Goal: Find specific page/section: Find specific page/section

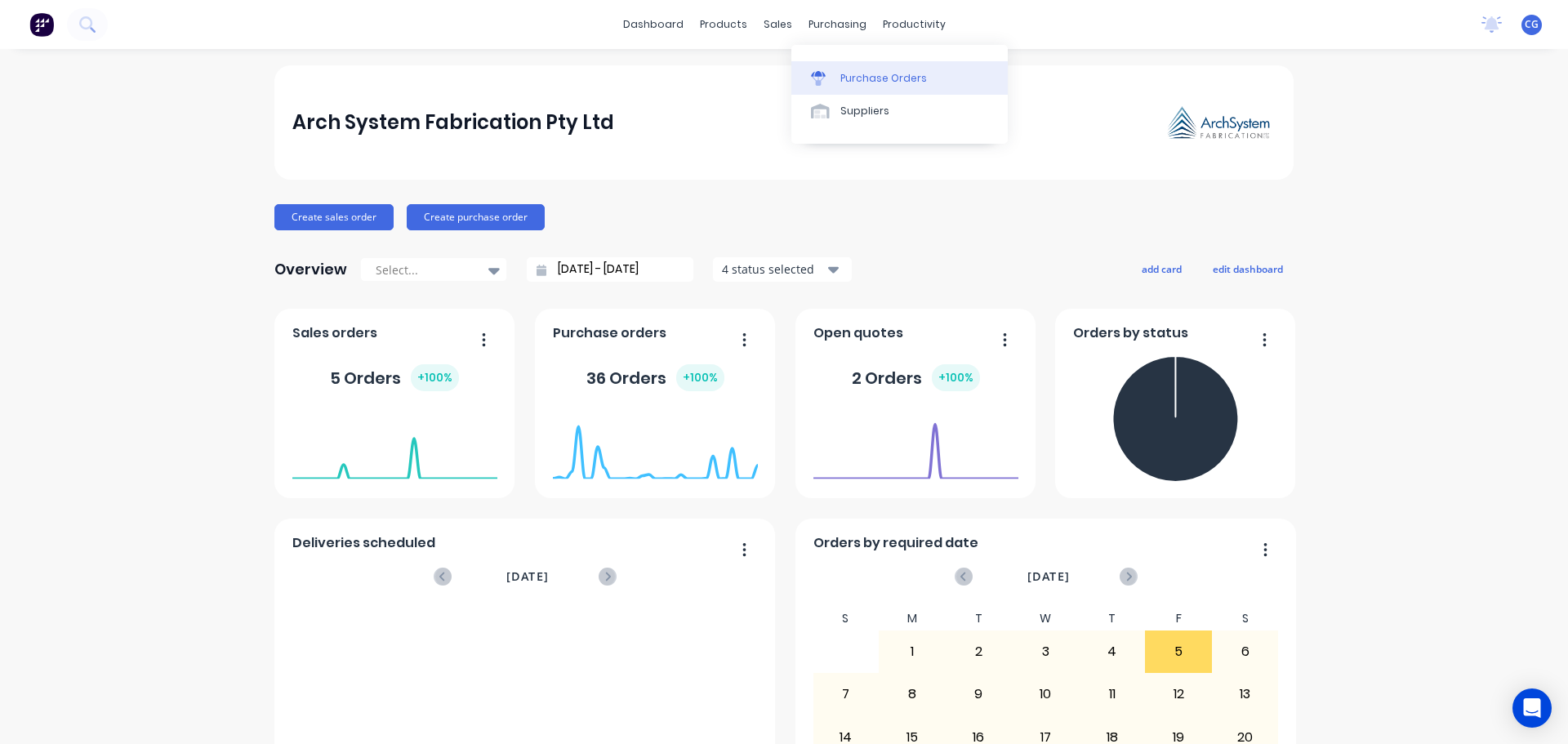
click at [846, 75] on div "Purchase Orders" at bounding box center [883, 78] width 87 height 14
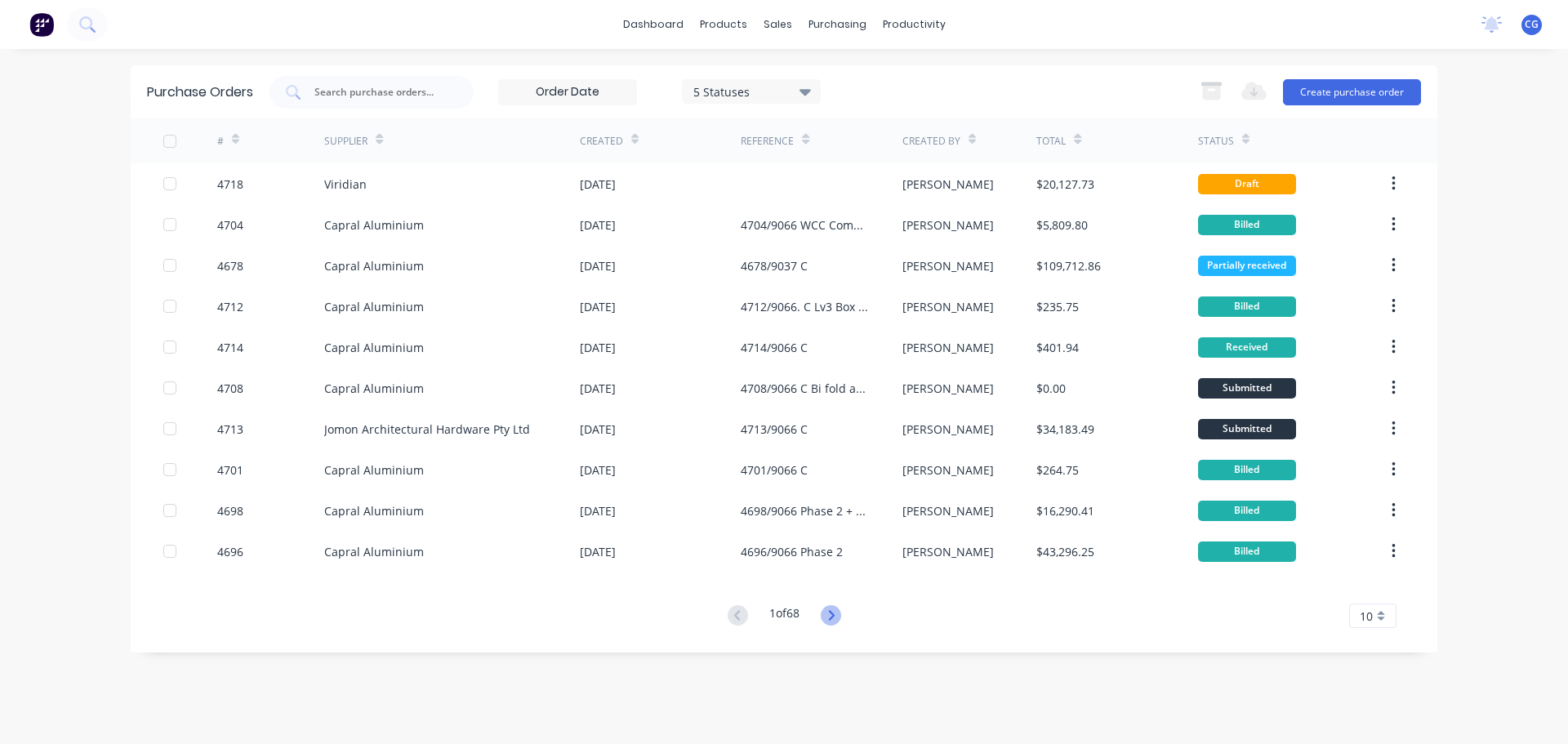
click at [831, 615] on icon at bounding box center [830, 616] width 20 height 20
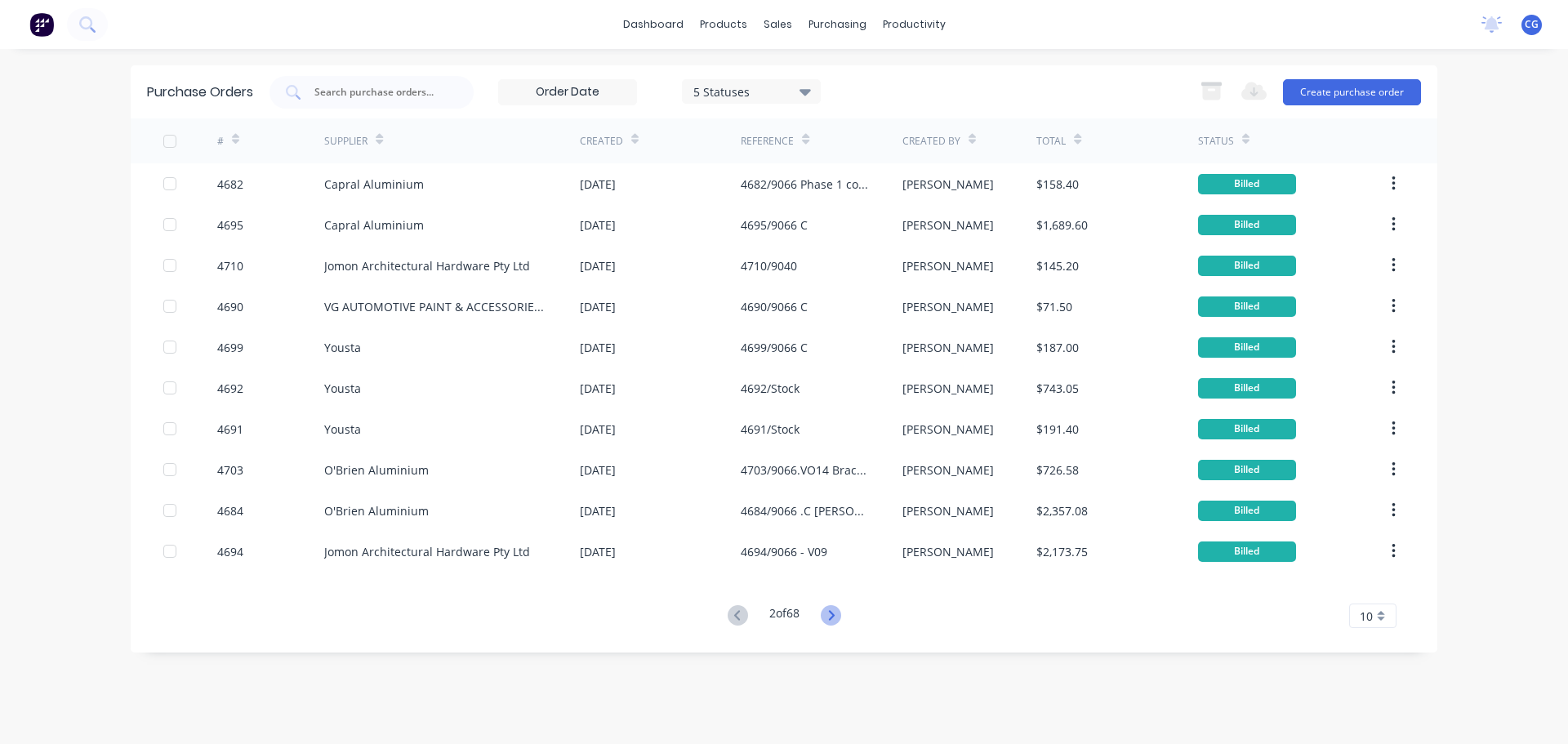
click at [829, 617] on icon at bounding box center [830, 616] width 20 height 20
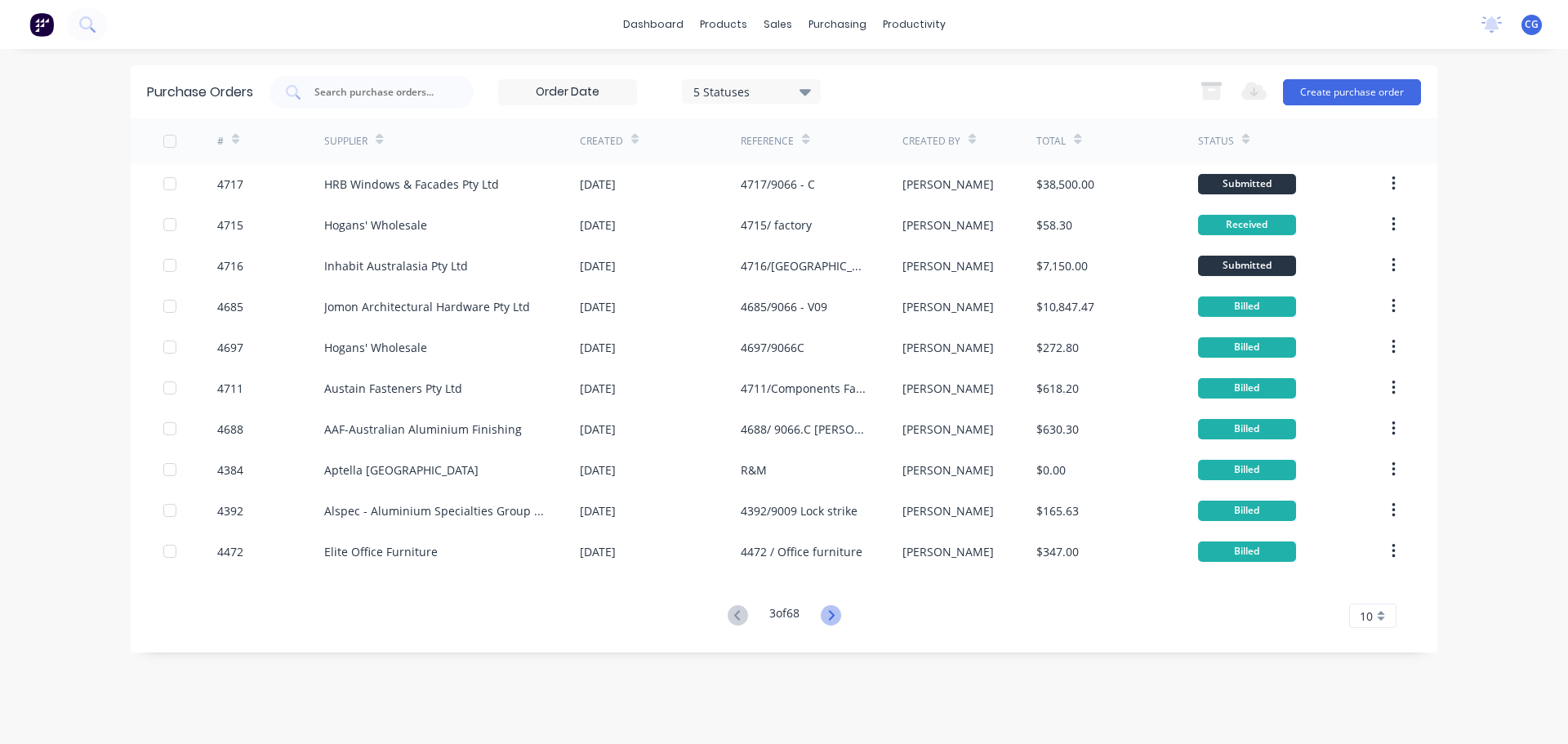
click at [840, 608] on icon at bounding box center [830, 616] width 20 height 20
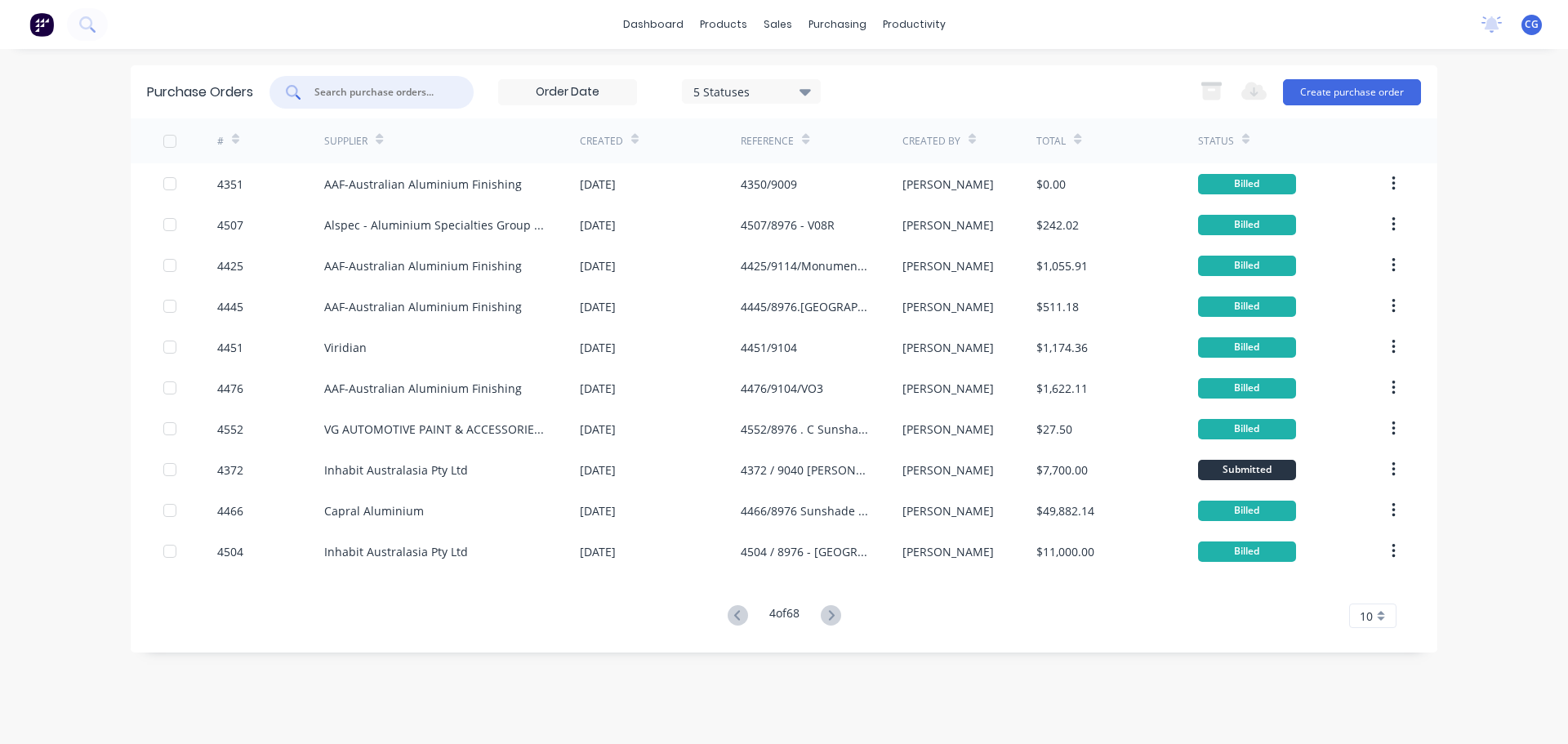
click at [346, 84] on input "text" at bounding box center [380, 92] width 136 height 16
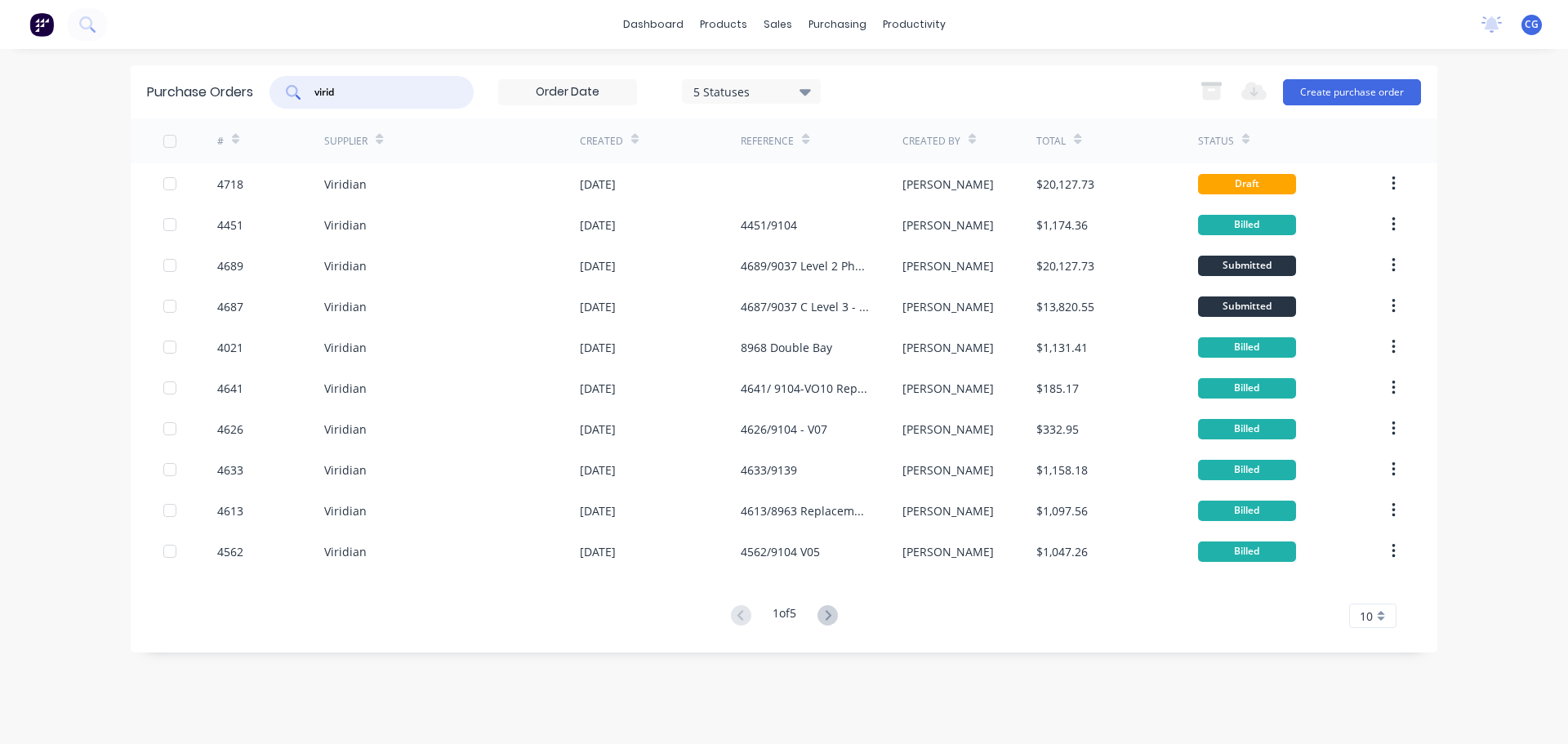
click at [341, 91] on input "virid" at bounding box center [380, 92] width 136 height 16
click at [162, 94] on div "Purchase Orders virid 5 Statuses 5 Statuses Export to Excel (XLSX) Create purch…" at bounding box center [784, 91] width 1307 height 53
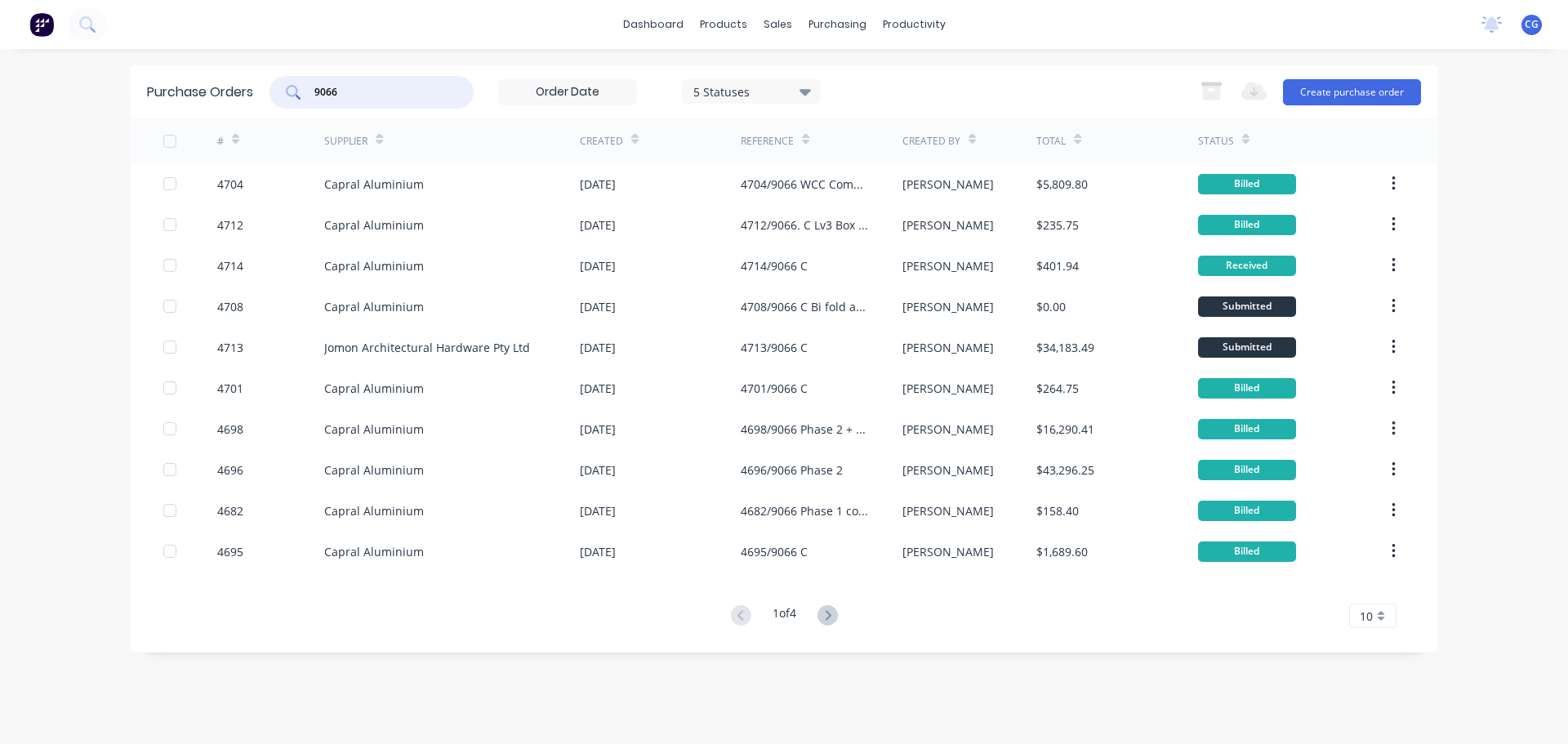
click at [821, 612] on icon at bounding box center [828, 616] width 20 height 20
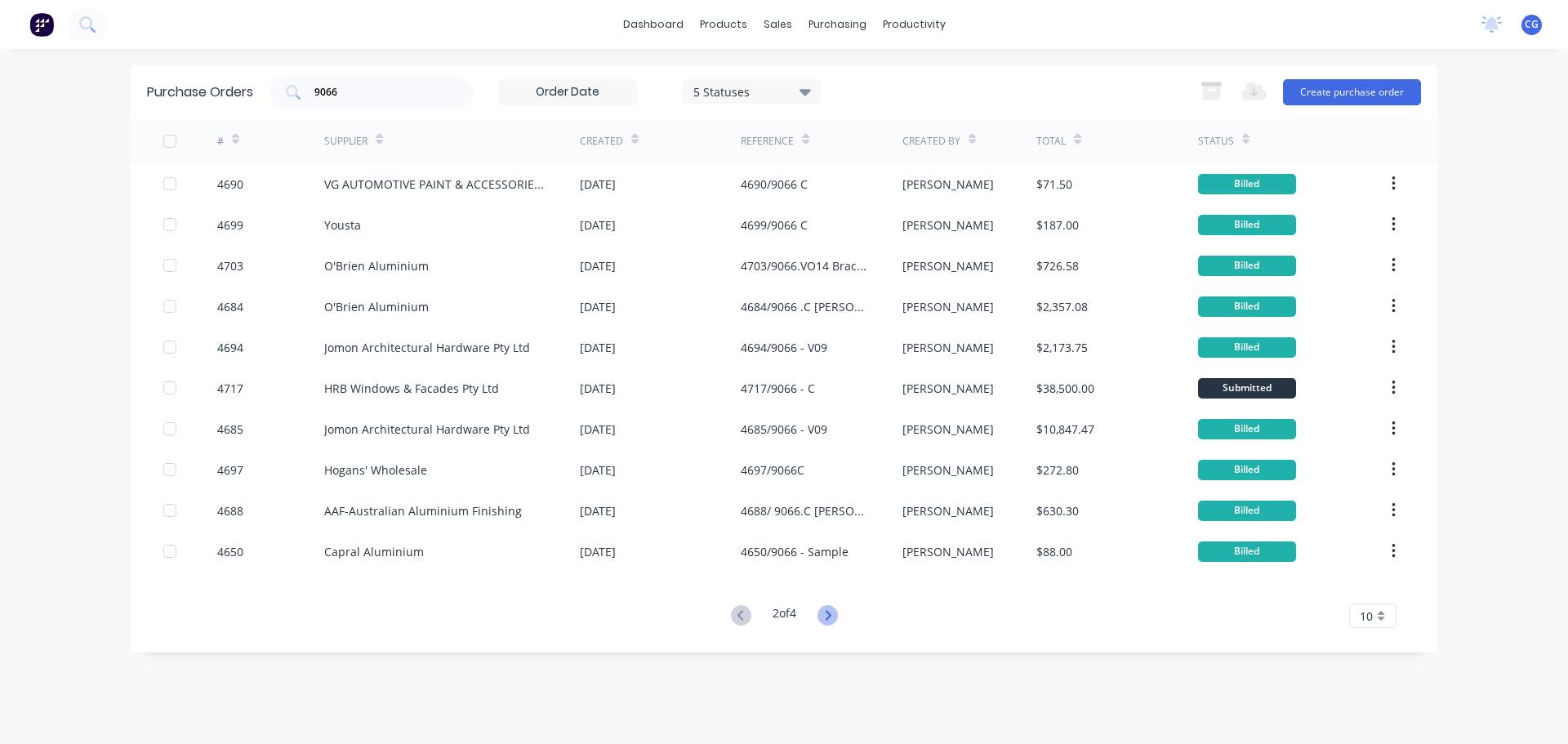
click at [835, 619] on icon at bounding box center [828, 616] width 20 height 20
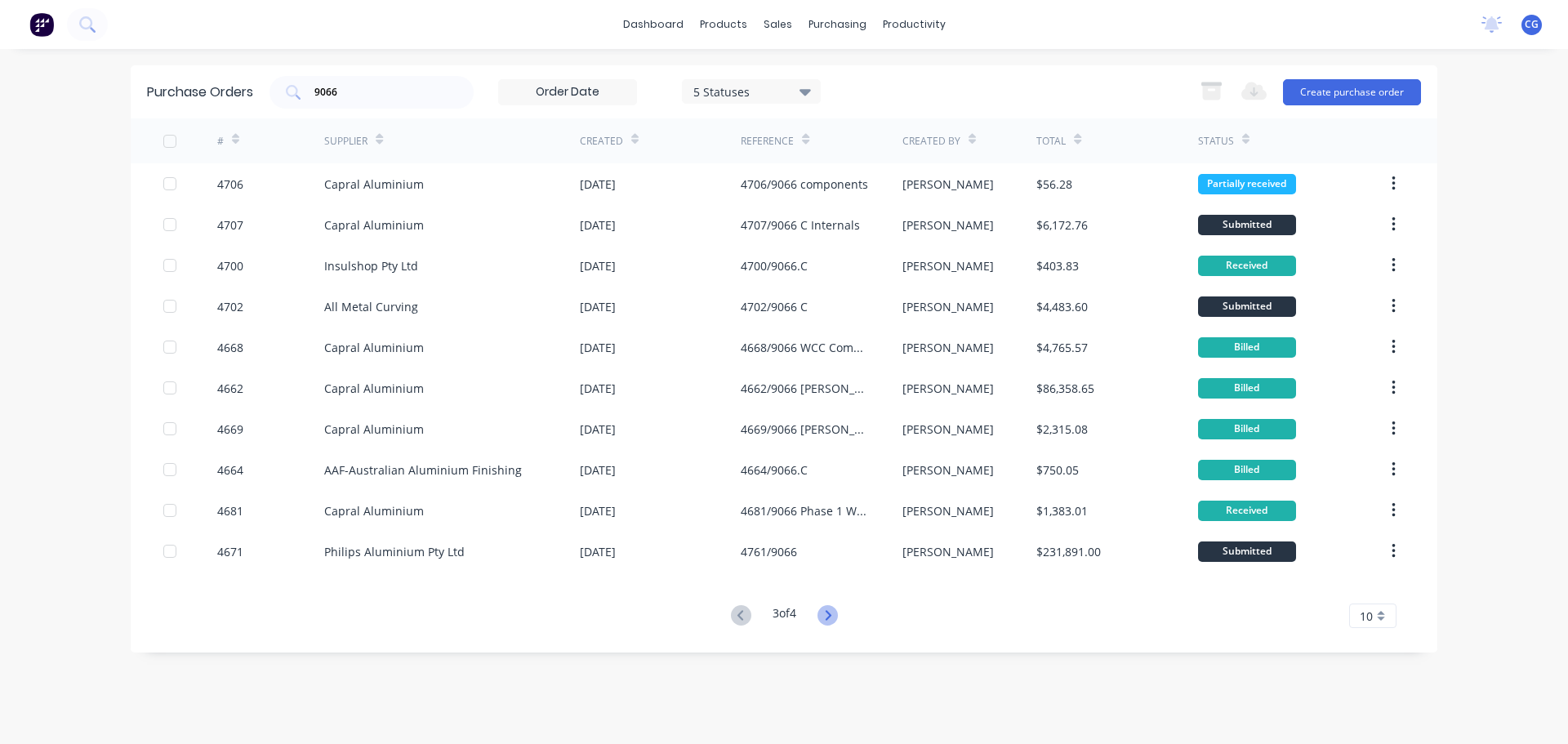
click at [835, 618] on icon at bounding box center [828, 616] width 20 height 20
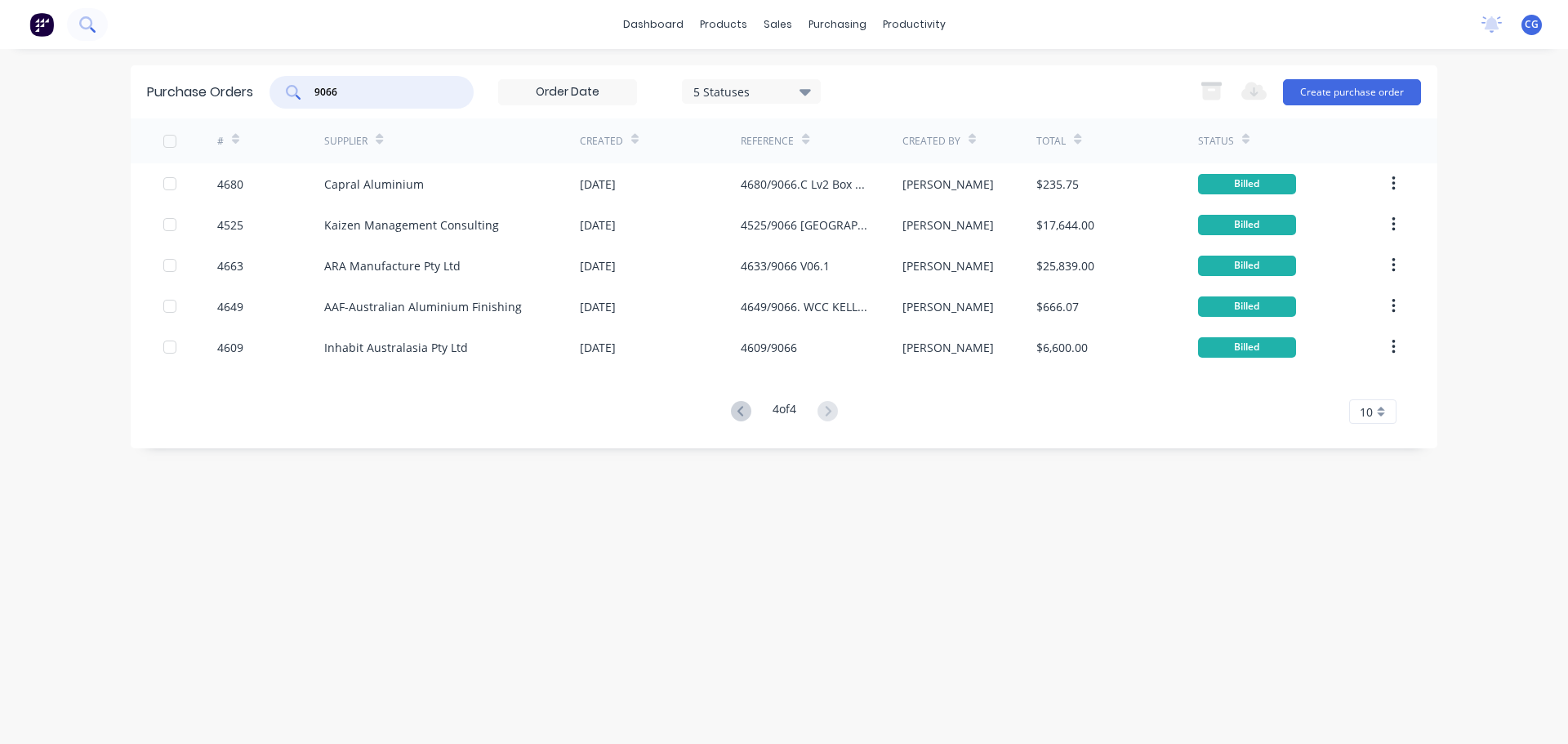
drag, startPoint x: 346, startPoint y: 94, endPoint x: 96, endPoint y: 31, distance: 257.8
click at [169, 100] on div "Purchase Orders 9066 5 Statuses 5 Statuses Export to Excel (XLSX) Create purcha…" at bounding box center [784, 91] width 1307 height 53
type input "viri"
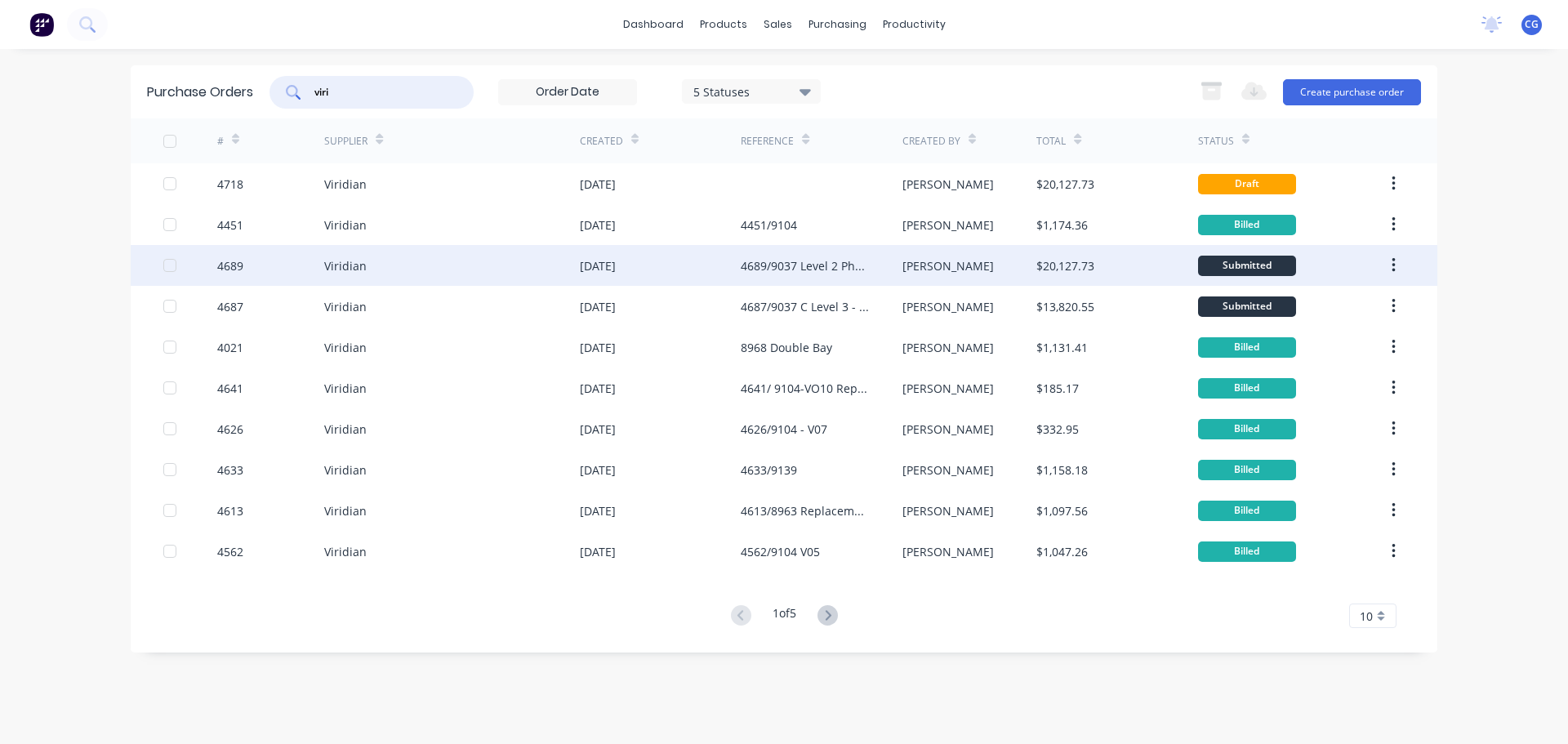
click at [789, 266] on div "4689/9037 Level 2 Phase 1 Rev 1" at bounding box center [804, 266] width 128 height 17
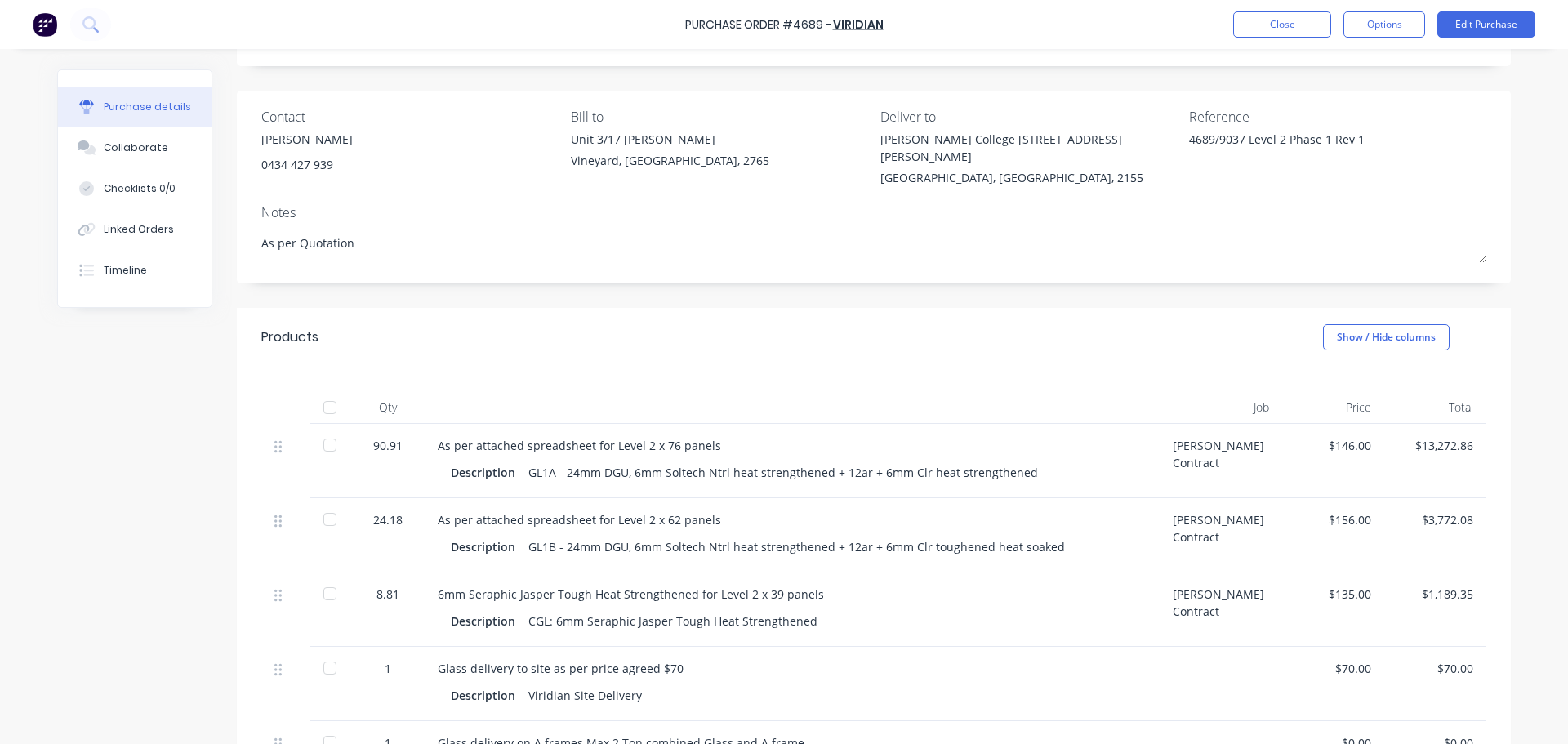
scroll to position [164, 0]
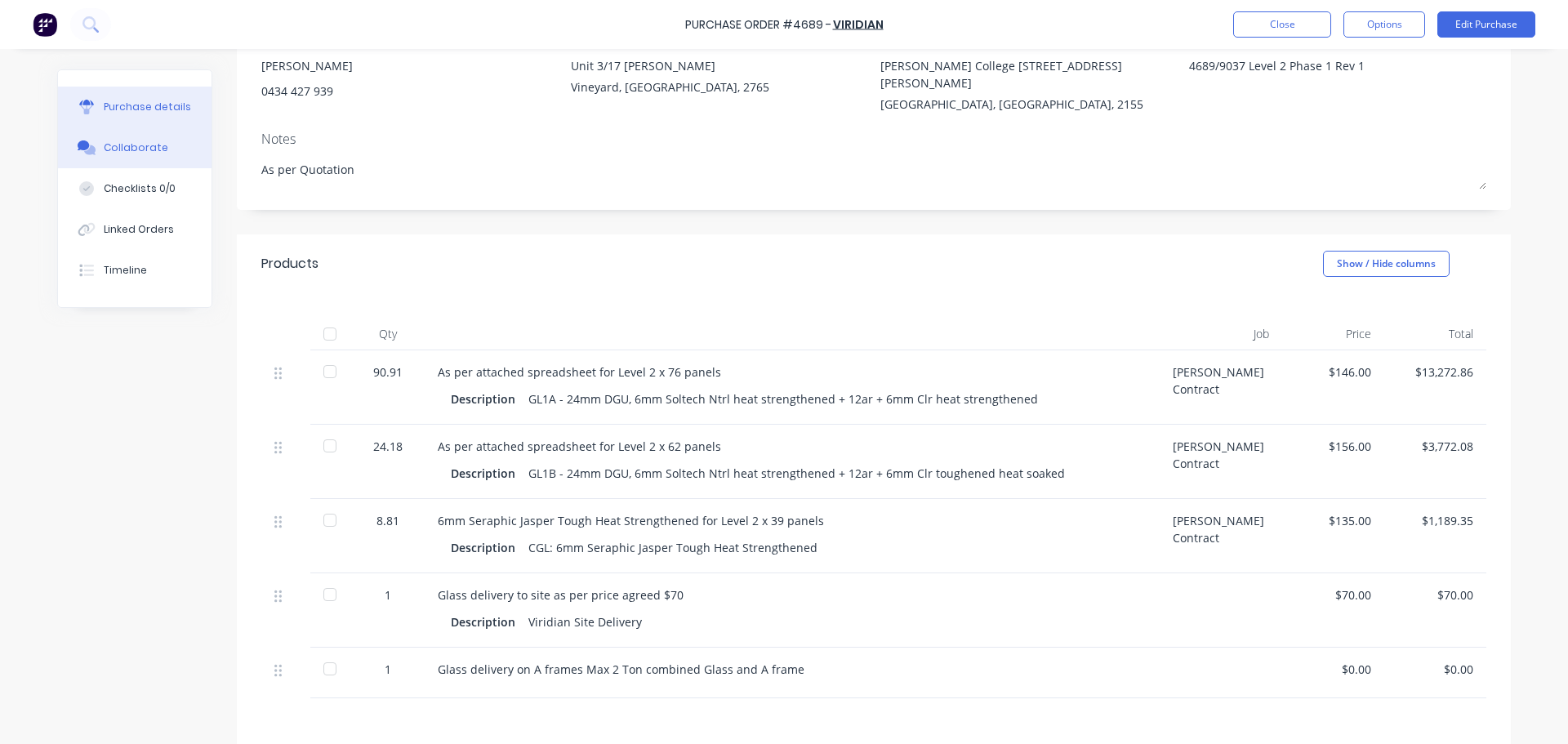
click at [126, 147] on div "Collaborate" at bounding box center [136, 148] width 65 height 14
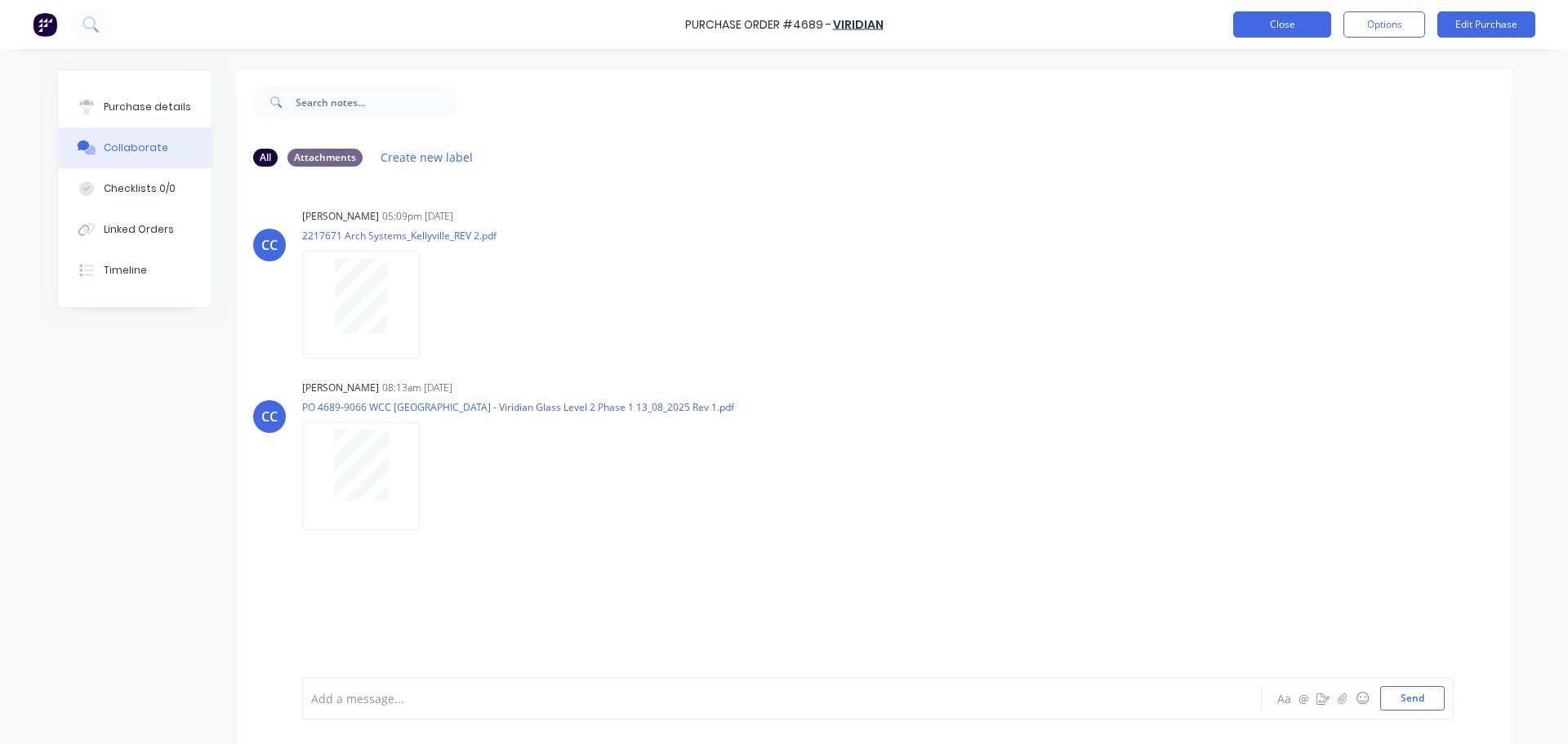
click at [1271, 25] on button "Close" at bounding box center [1281, 24] width 98 height 26
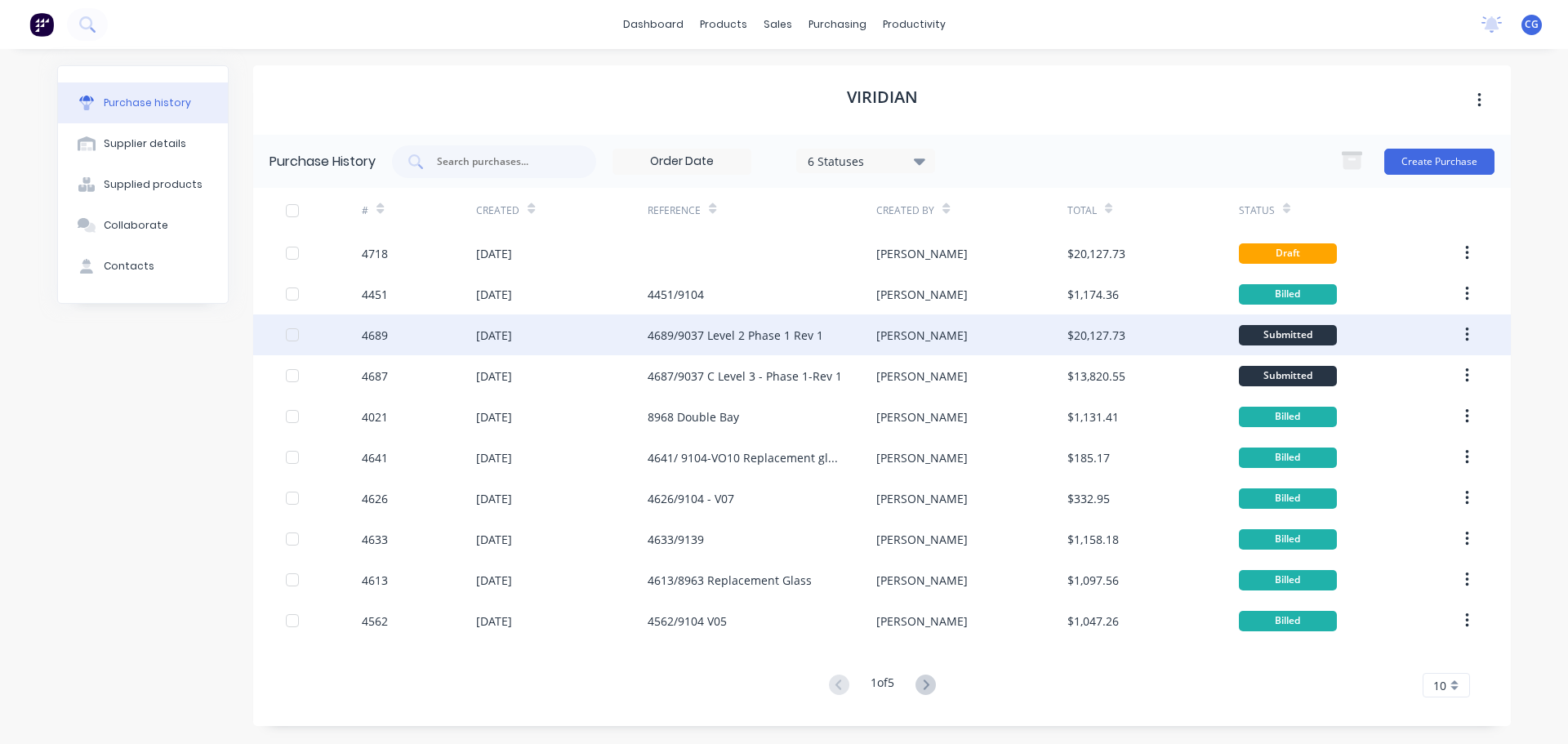
click at [730, 332] on div "4689/9037 Level 2 Phase 1 Rev 1" at bounding box center [735, 335] width 175 height 17
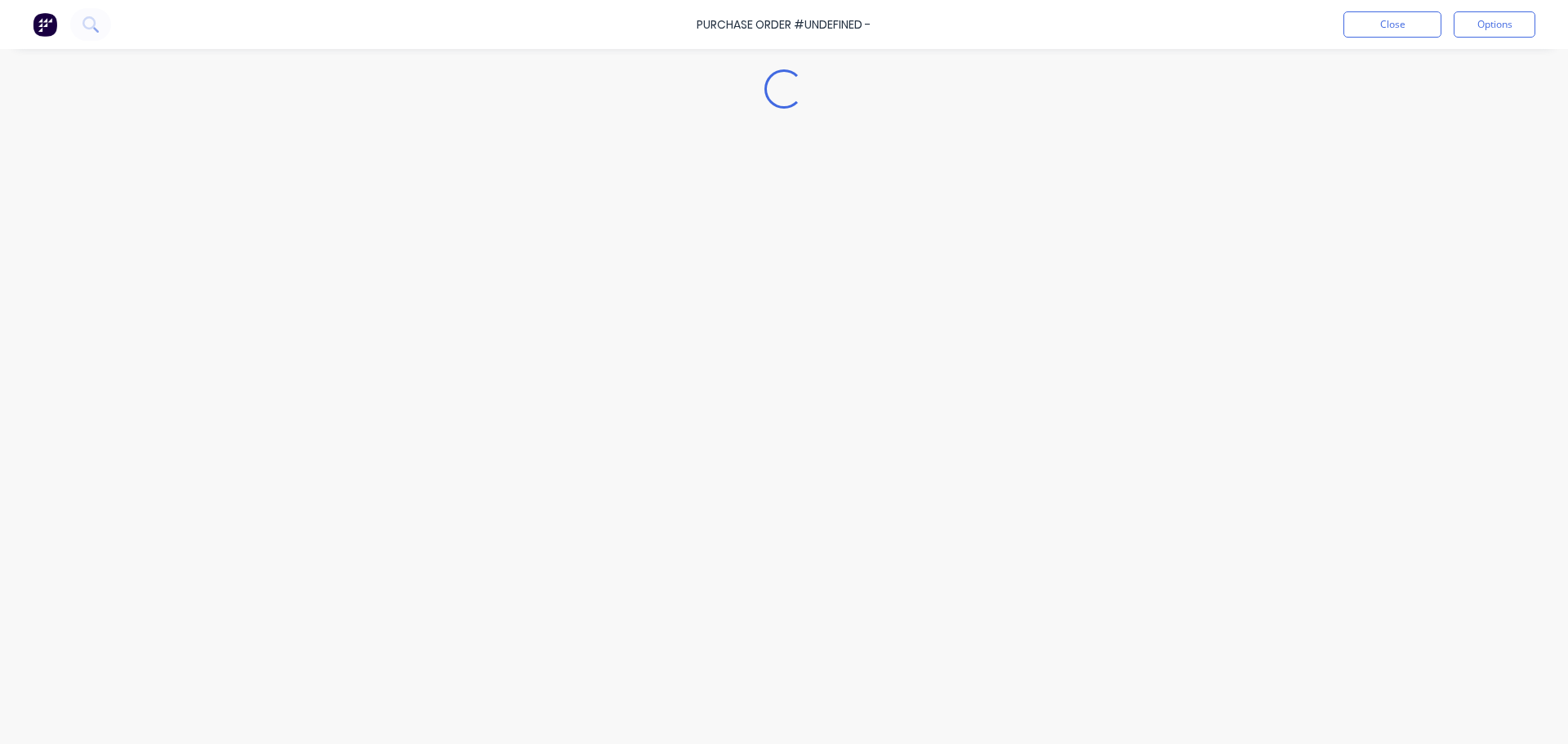
type textarea "x"
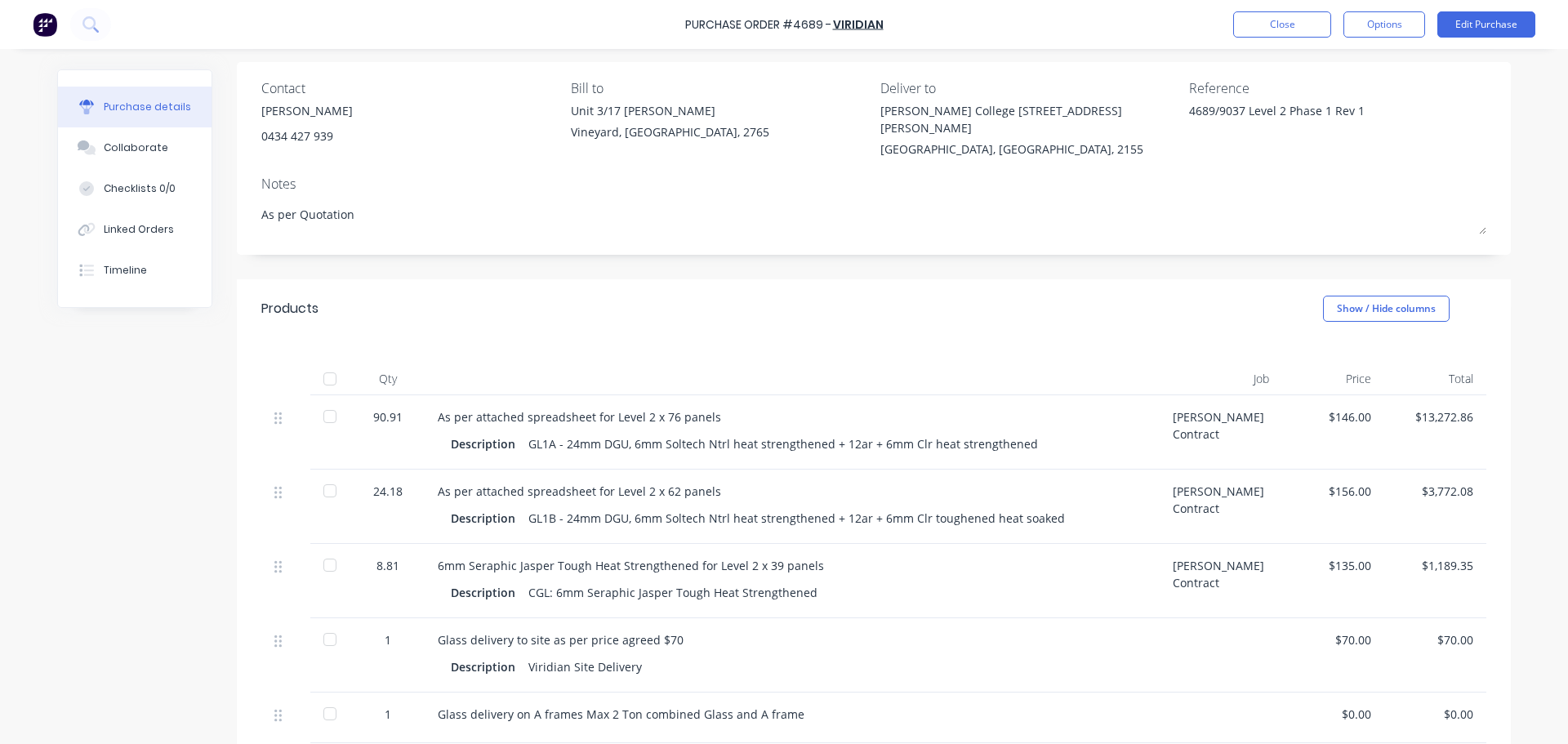
scroll to position [245, 0]
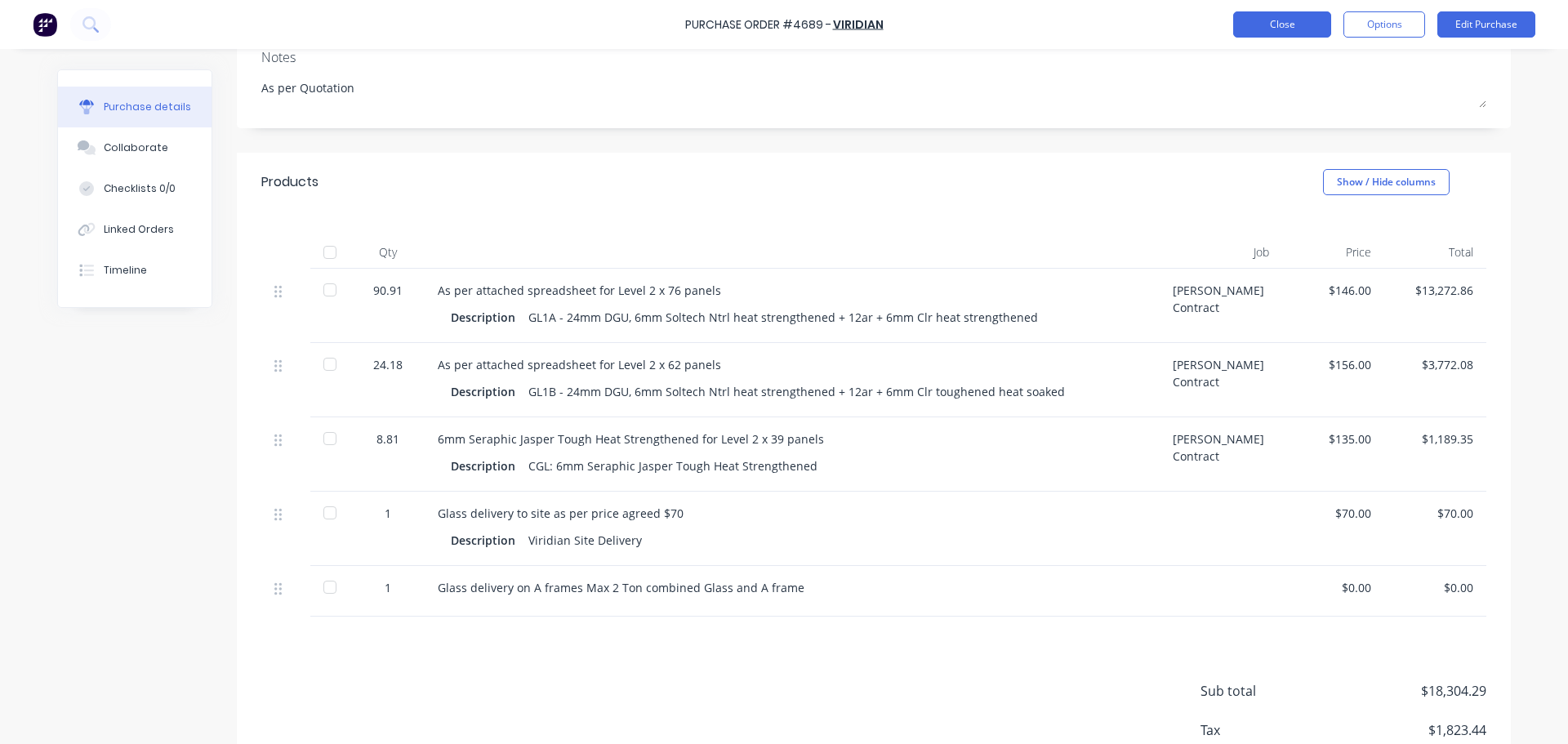
click at [1262, 21] on button "Close" at bounding box center [1281, 24] width 98 height 26
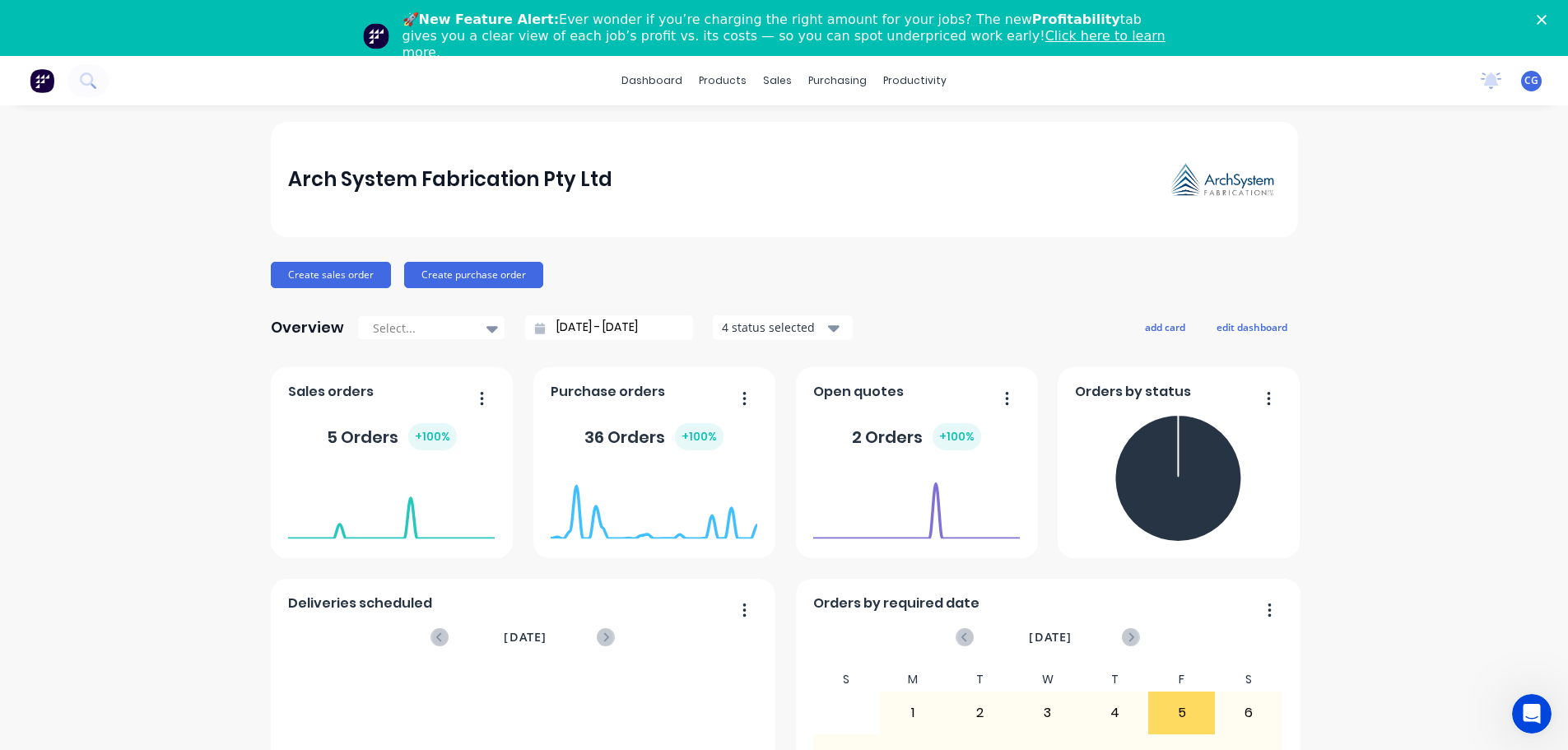
click at [1547, 15] on icon "Close" at bounding box center [1542, 20] width 10 height 10
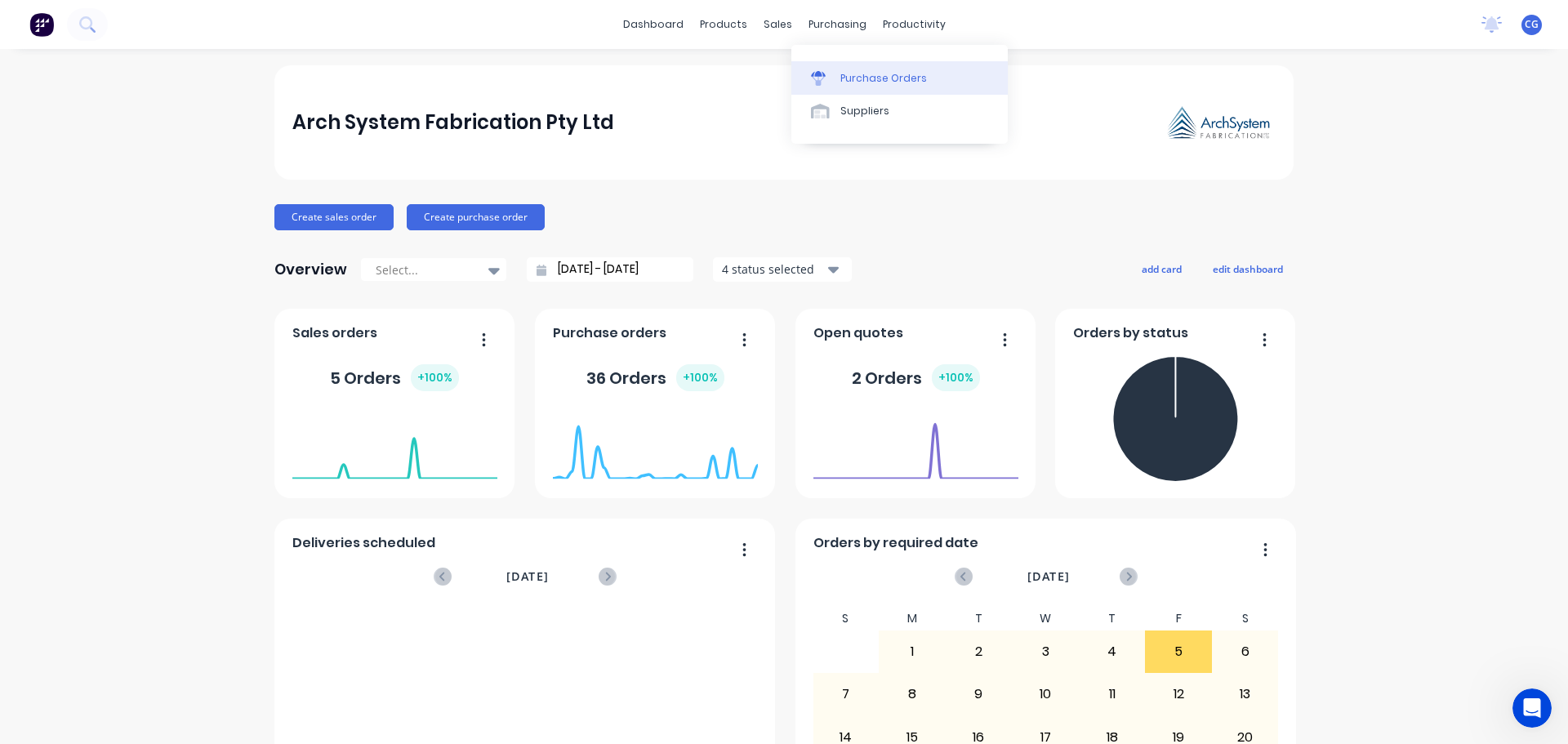
click at [842, 76] on div "Purchase Orders" at bounding box center [883, 78] width 87 height 14
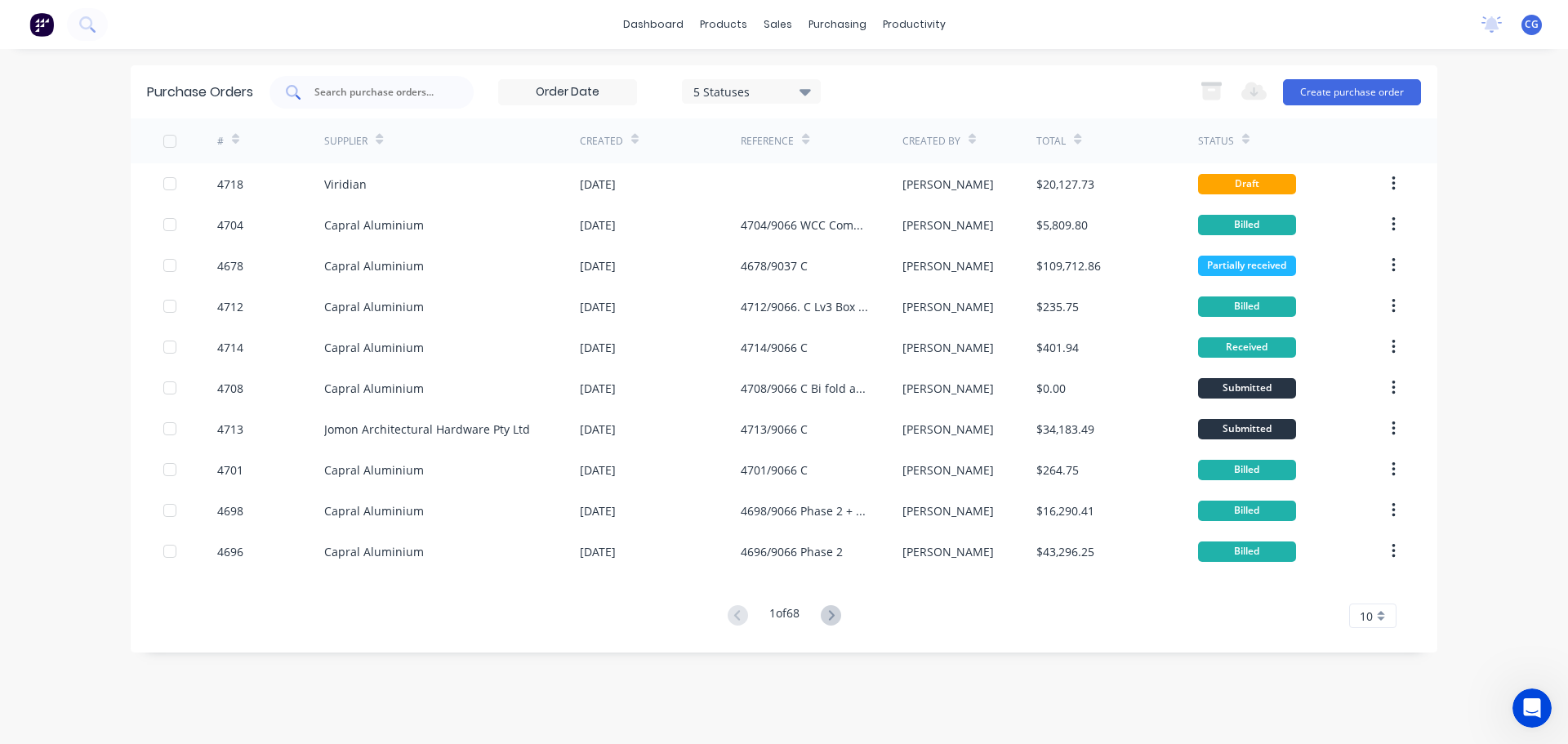
click at [353, 93] on input "text" at bounding box center [380, 92] width 136 height 16
type input "viri"
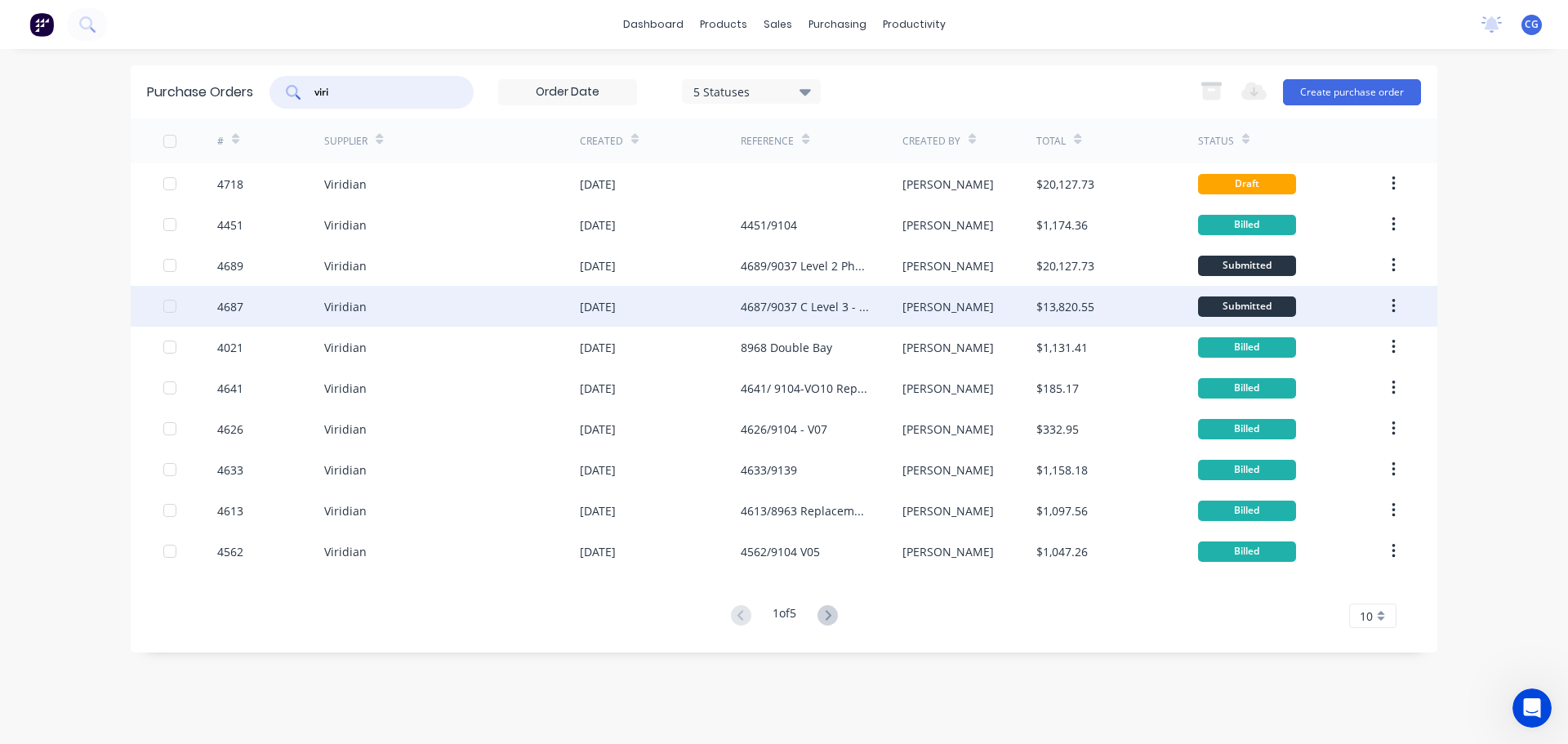
click at [803, 312] on div "4687/9037 C Level 3 - Phase 1-Rev 1" at bounding box center [804, 307] width 128 height 17
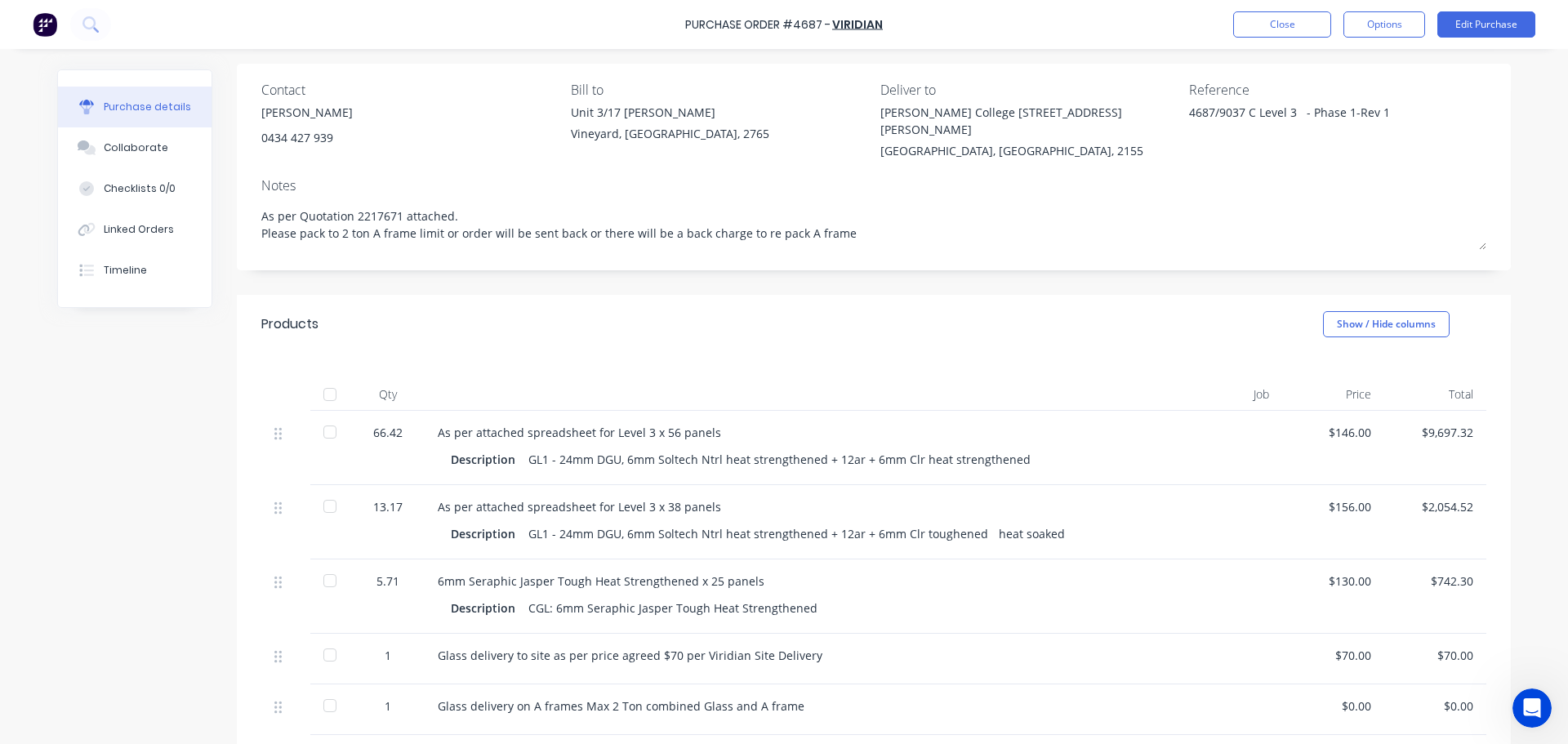
scroll to position [78, 0]
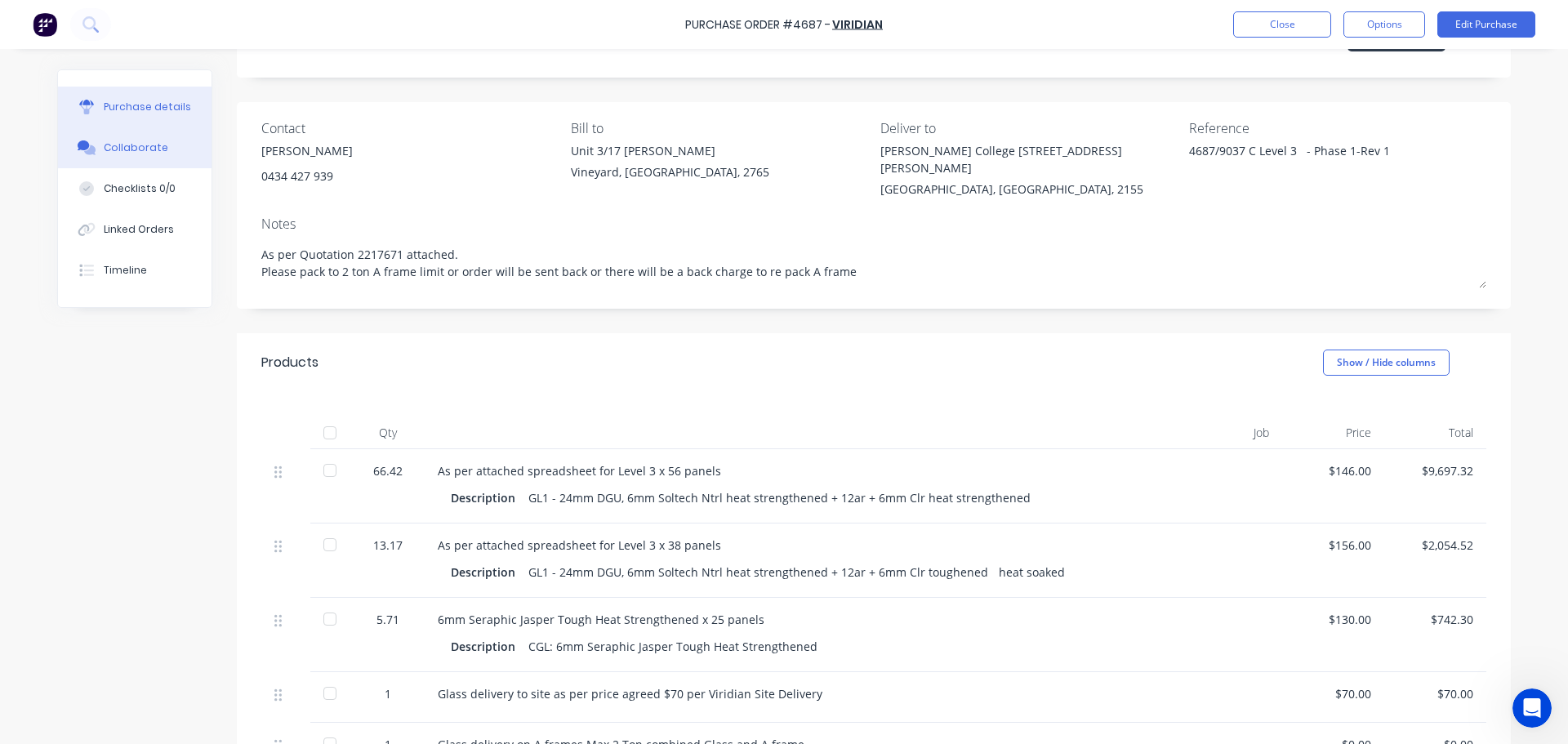
click at [137, 146] on div "Collaborate" at bounding box center [136, 148] width 65 height 14
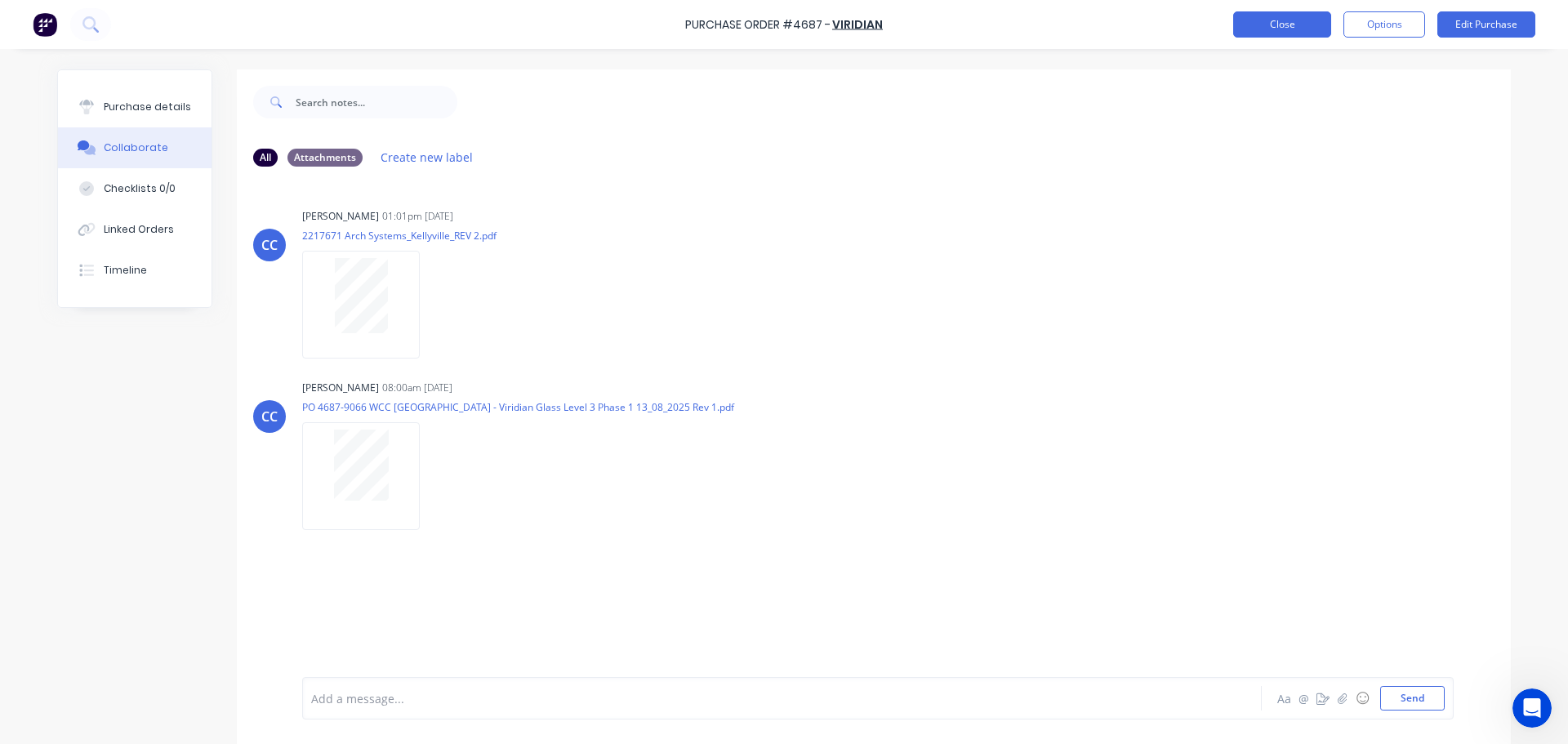
click at [1270, 33] on button "Close" at bounding box center [1281, 24] width 98 height 26
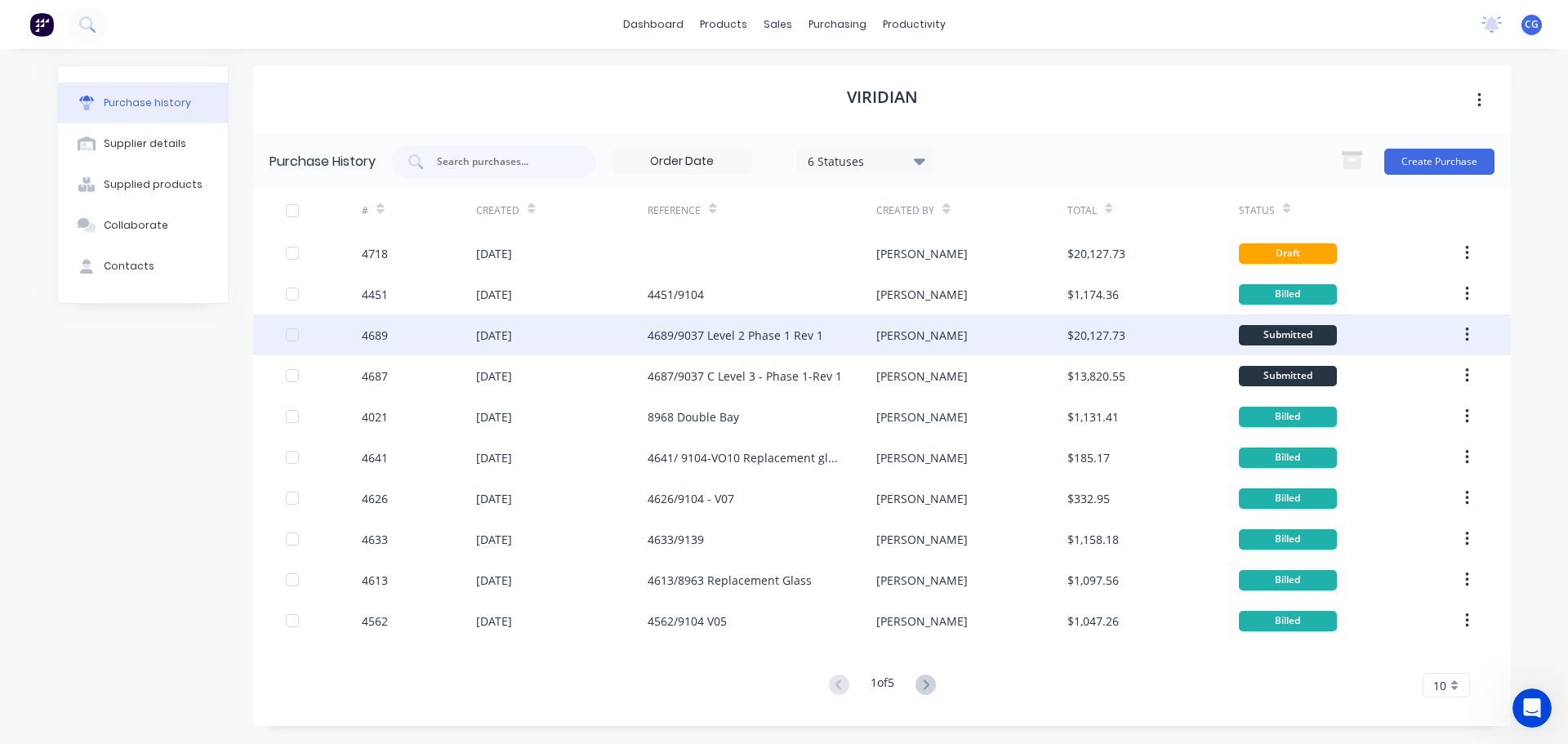
click at [792, 338] on div "4689/9037 Level 2 Phase 1 Rev 1" at bounding box center [735, 335] width 175 height 17
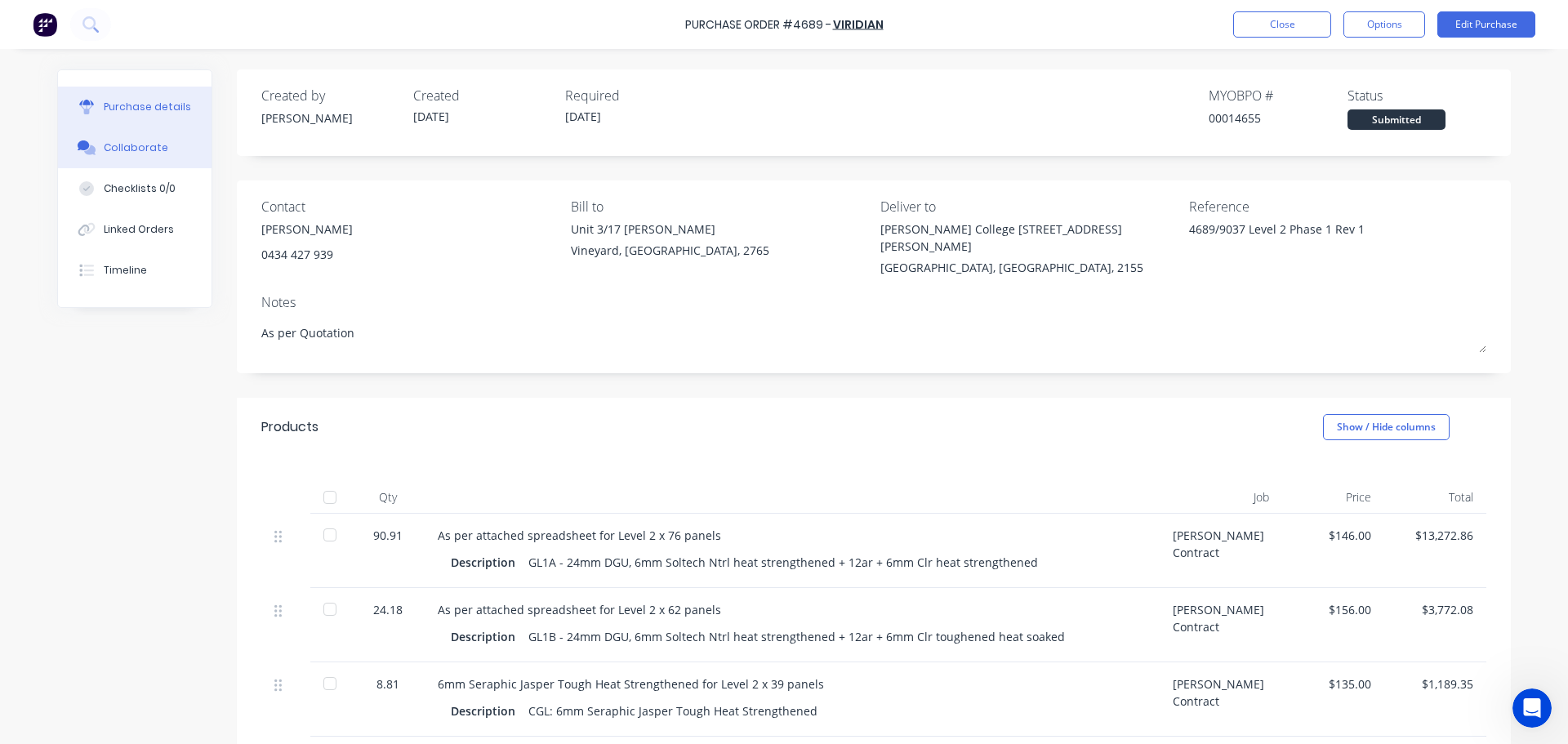
click at [130, 146] on div "Collaborate" at bounding box center [136, 148] width 65 height 14
